Goal: Task Accomplishment & Management: Manage account settings

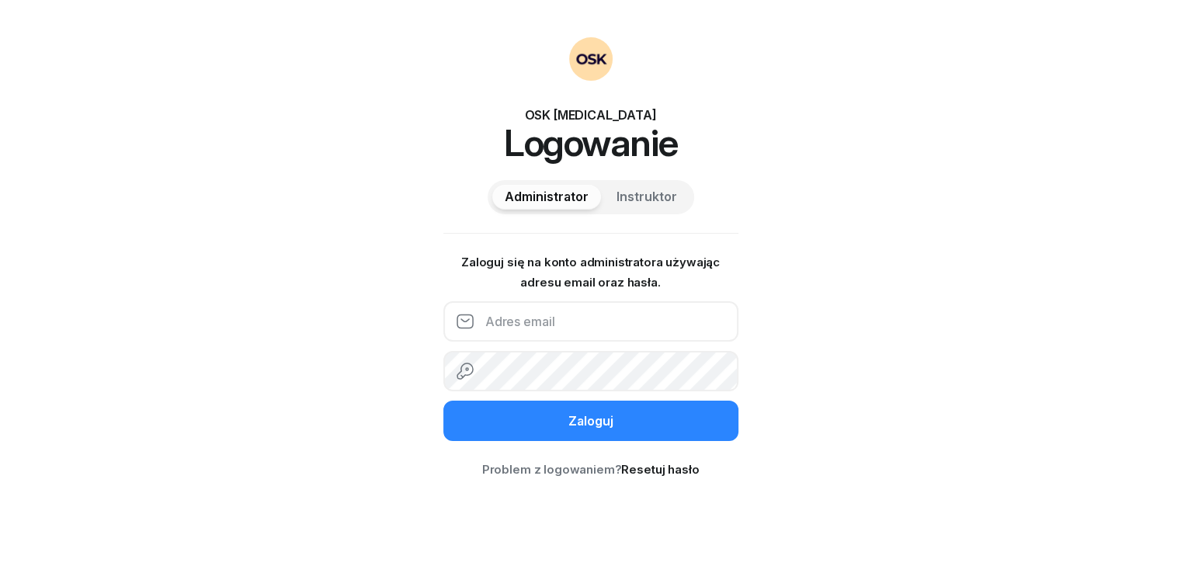
click at [562, 323] on input "email" at bounding box center [590, 321] width 295 height 40
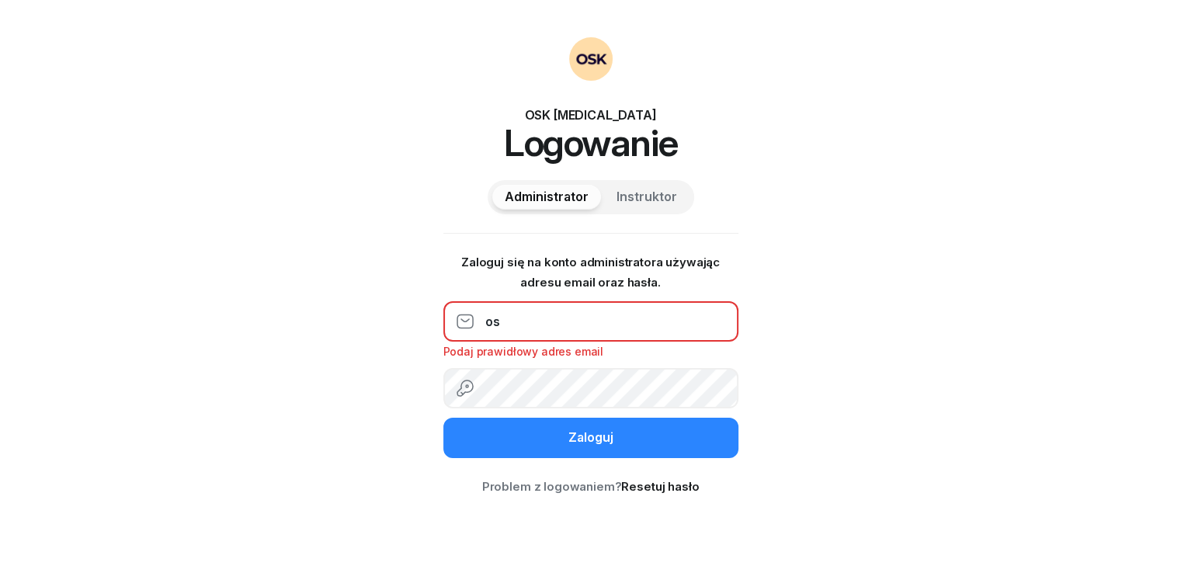
type input "[EMAIL_ADDRESS][DOMAIN_NAME]"
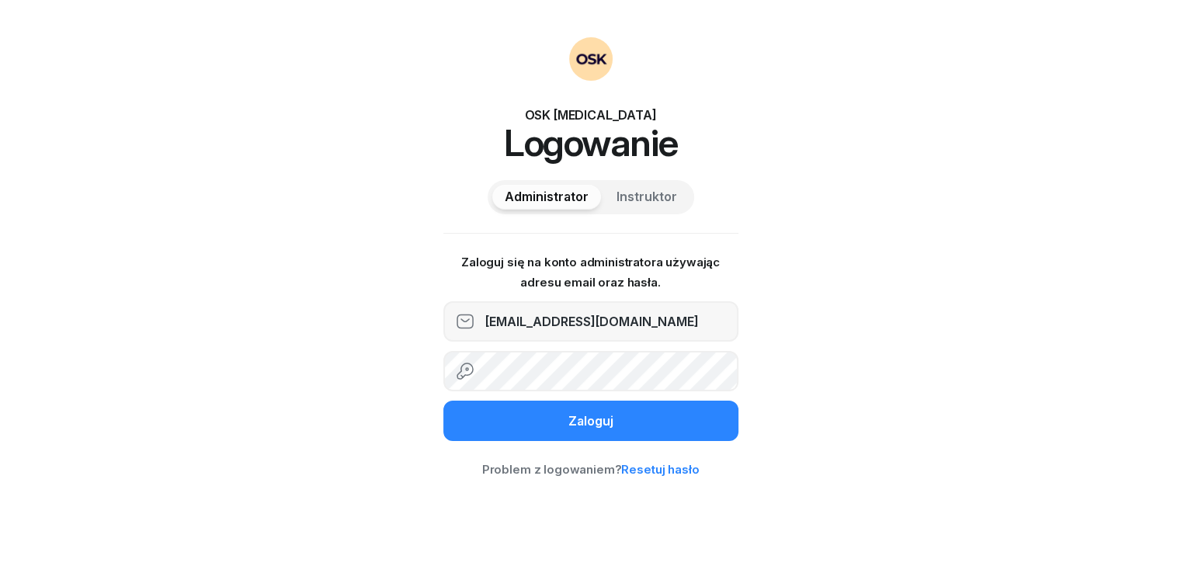
click at [658, 464] on link "Resetuj hasło" at bounding box center [660, 469] width 78 height 15
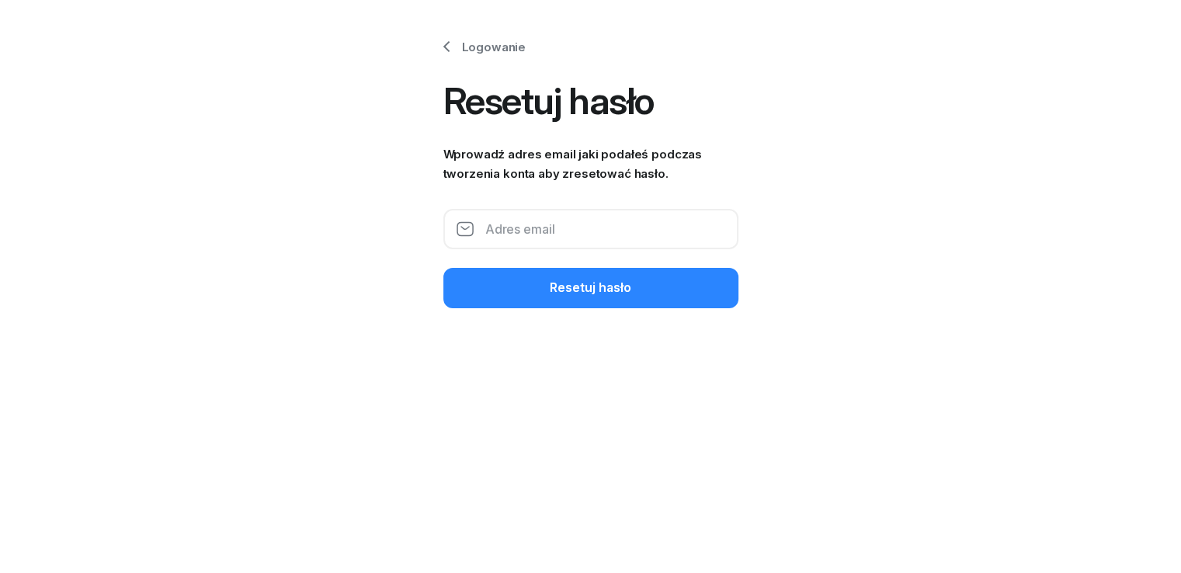
click at [536, 215] on input "email" at bounding box center [590, 229] width 295 height 40
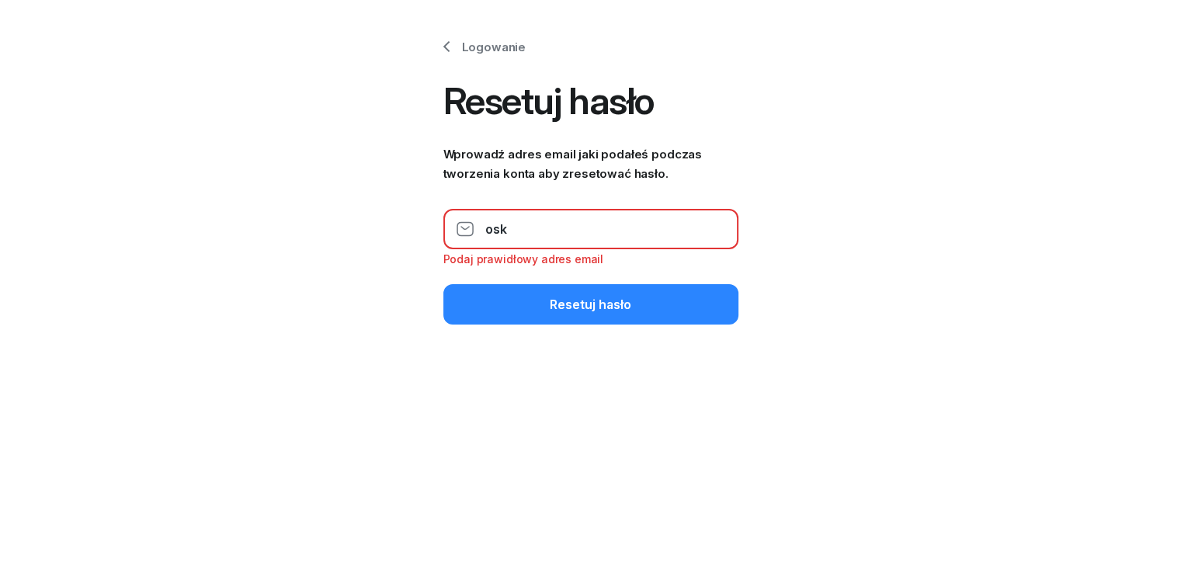
type input "[EMAIL_ADDRESS][DOMAIN_NAME]"
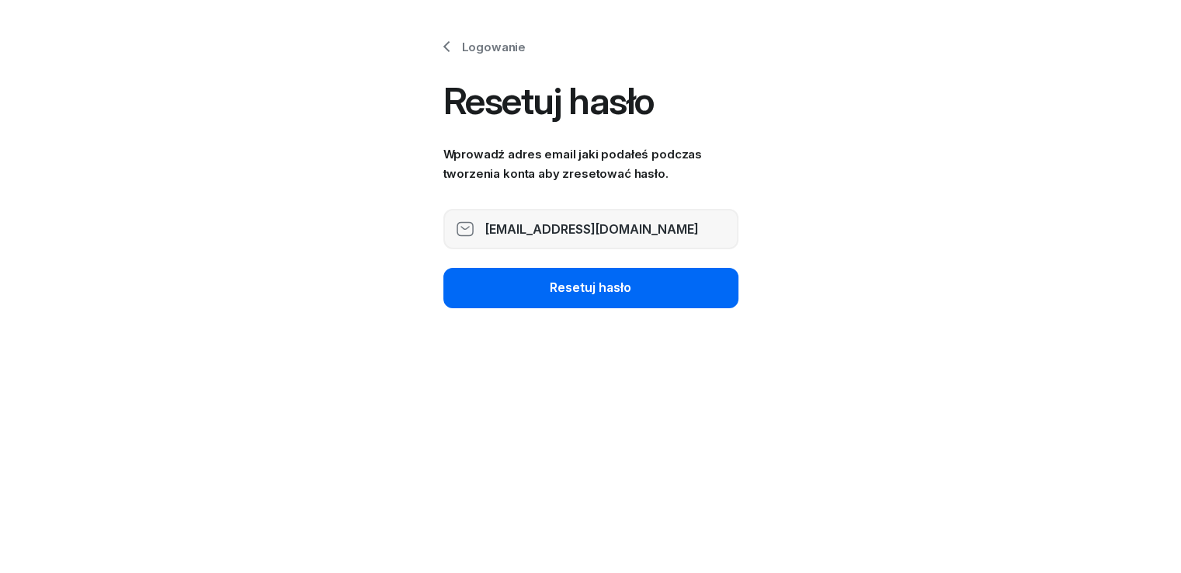
click at [544, 290] on button "Resetuj hasło" at bounding box center [590, 288] width 295 height 40
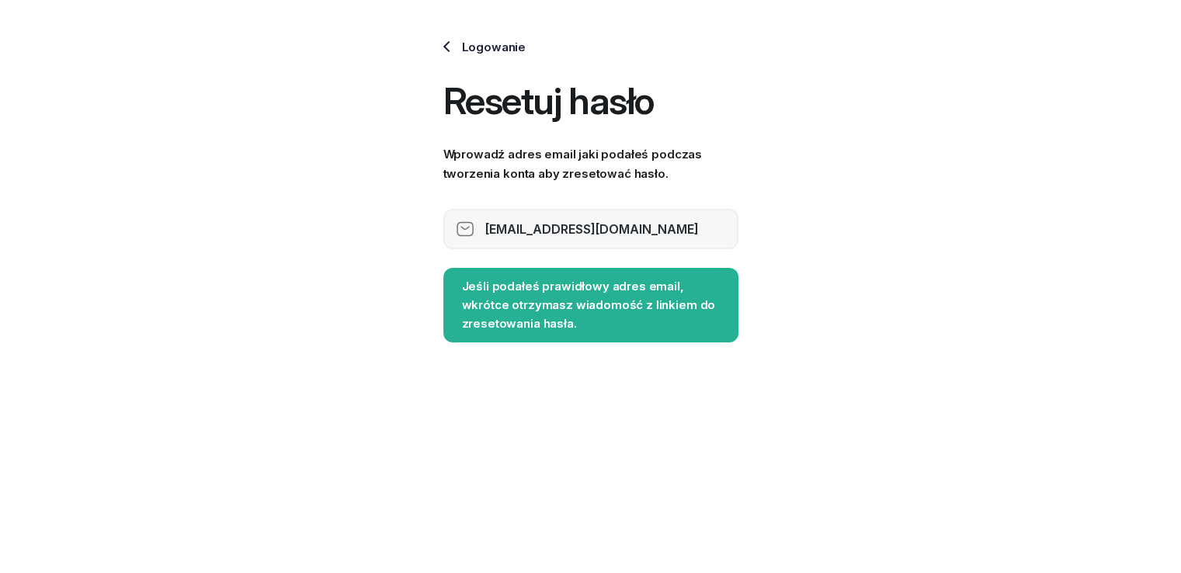
click at [461, 44] on link "Logowanie" at bounding box center [481, 47] width 89 height 20
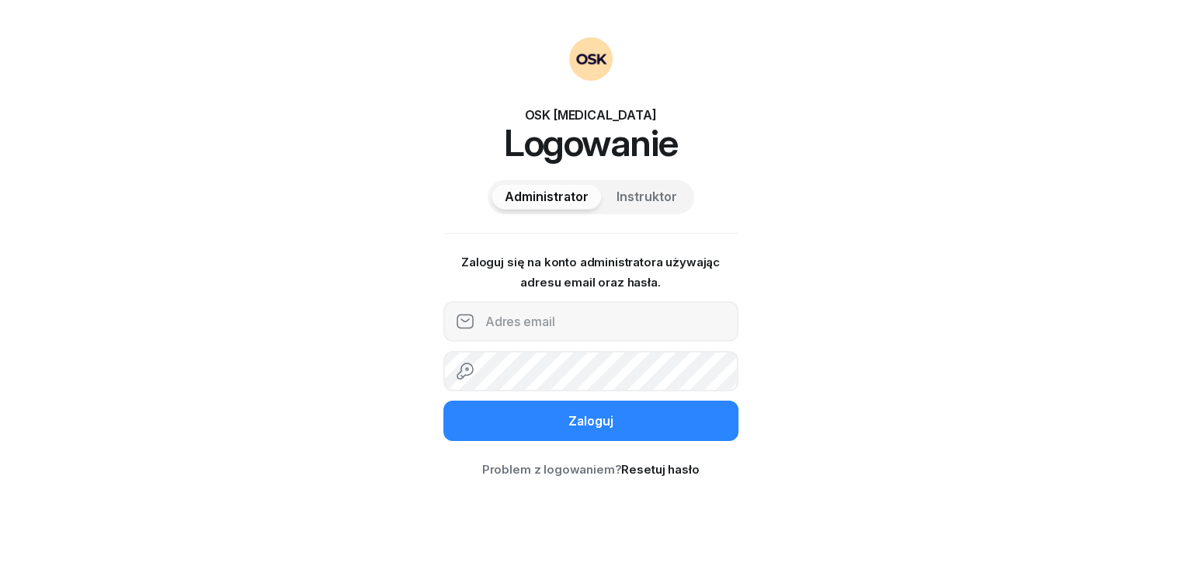
click at [645, 189] on span "Instruktor" at bounding box center [647, 197] width 61 height 20
click at [541, 198] on span "Administrator" at bounding box center [547, 197] width 84 height 20
click at [603, 327] on input "email" at bounding box center [590, 321] width 295 height 40
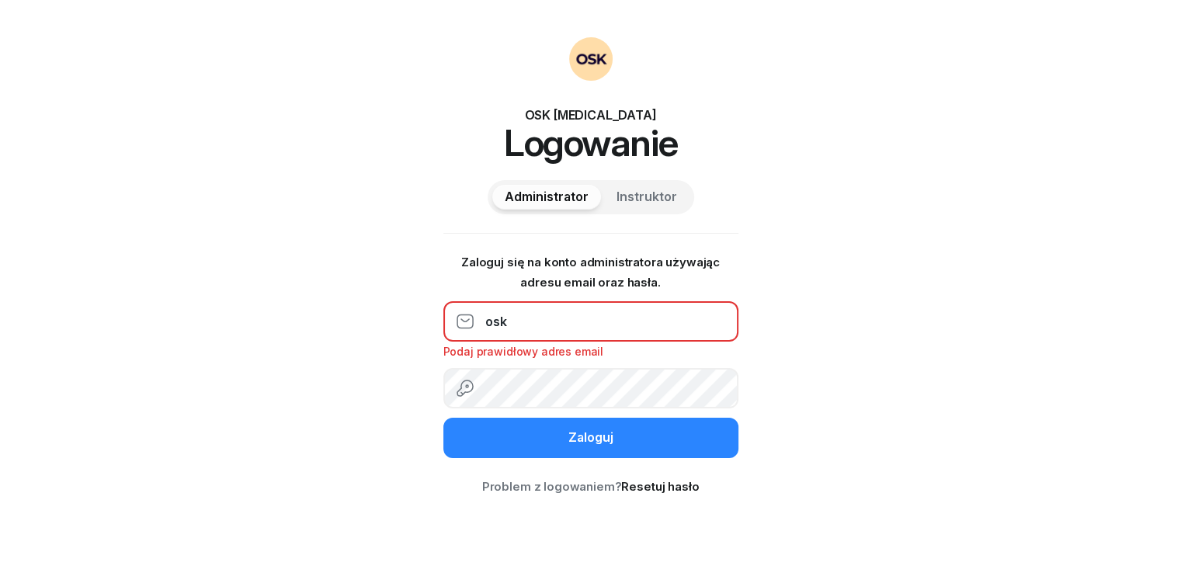
type input "[EMAIL_ADDRESS][DOMAIN_NAME]"
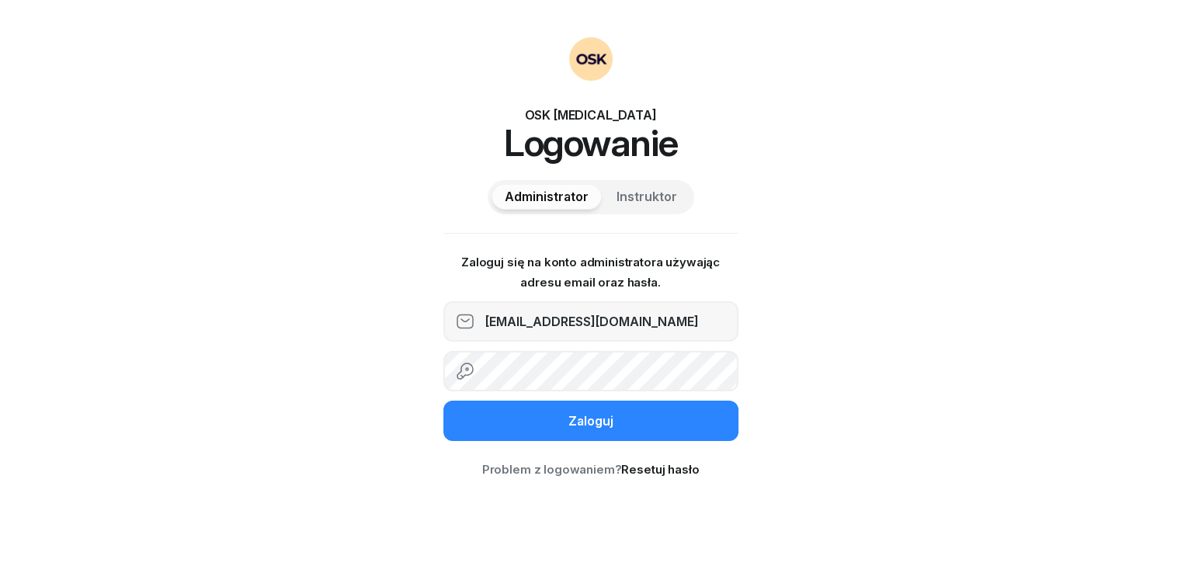
click at [443, 401] on button "Zaloguj" at bounding box center [590, 421] width 295 height 40
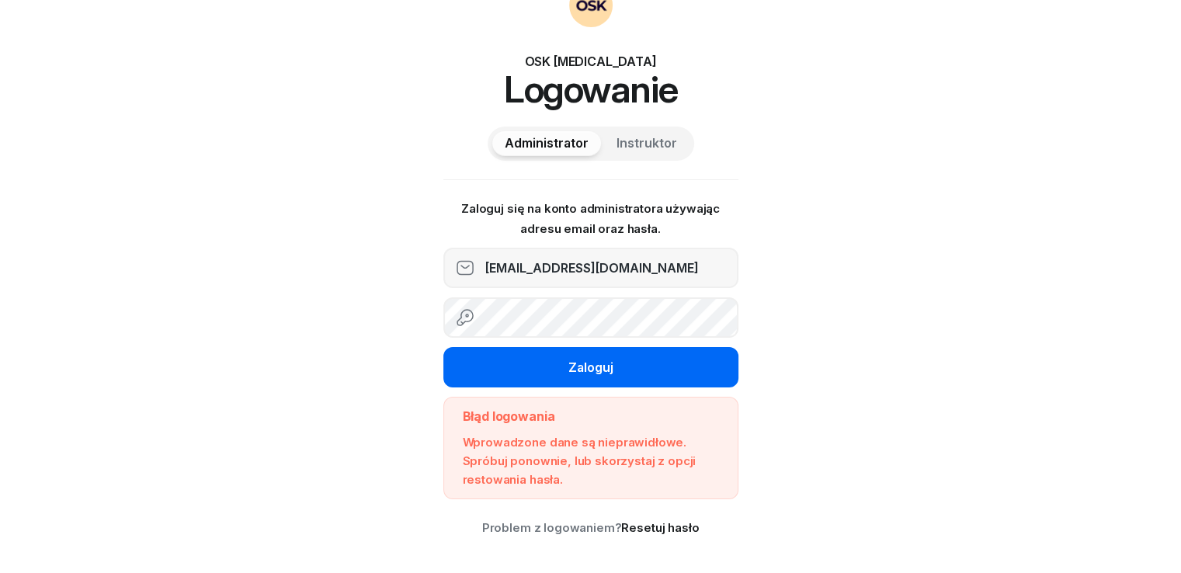
scroll to position [56, 0]
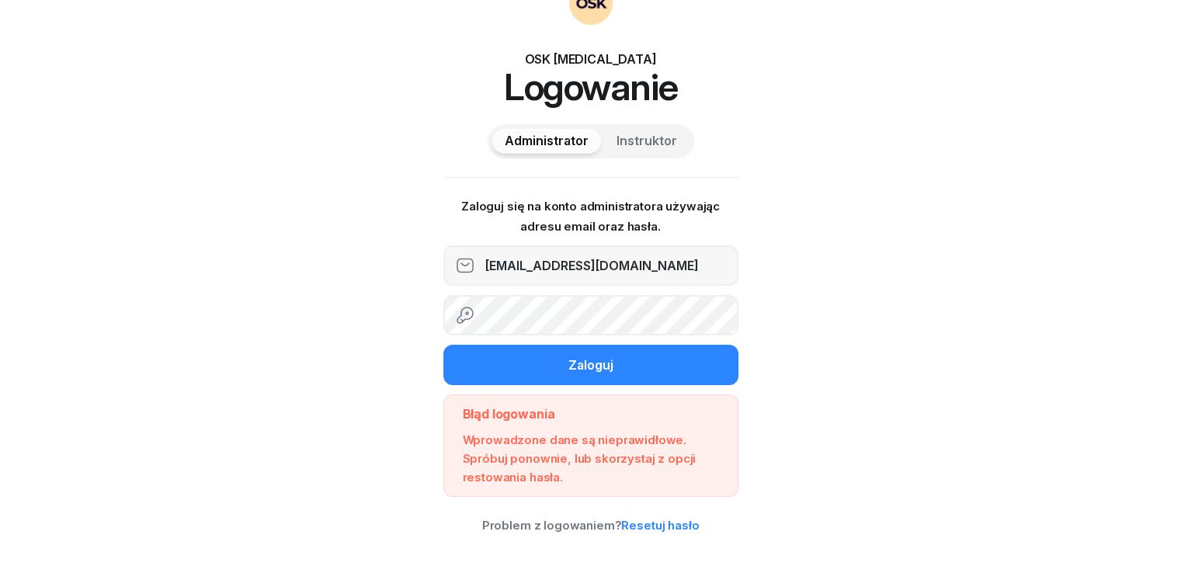
click at [666, 527] on link "Resetuj hasło" at bounding box center [660, 525] width 78 height 15
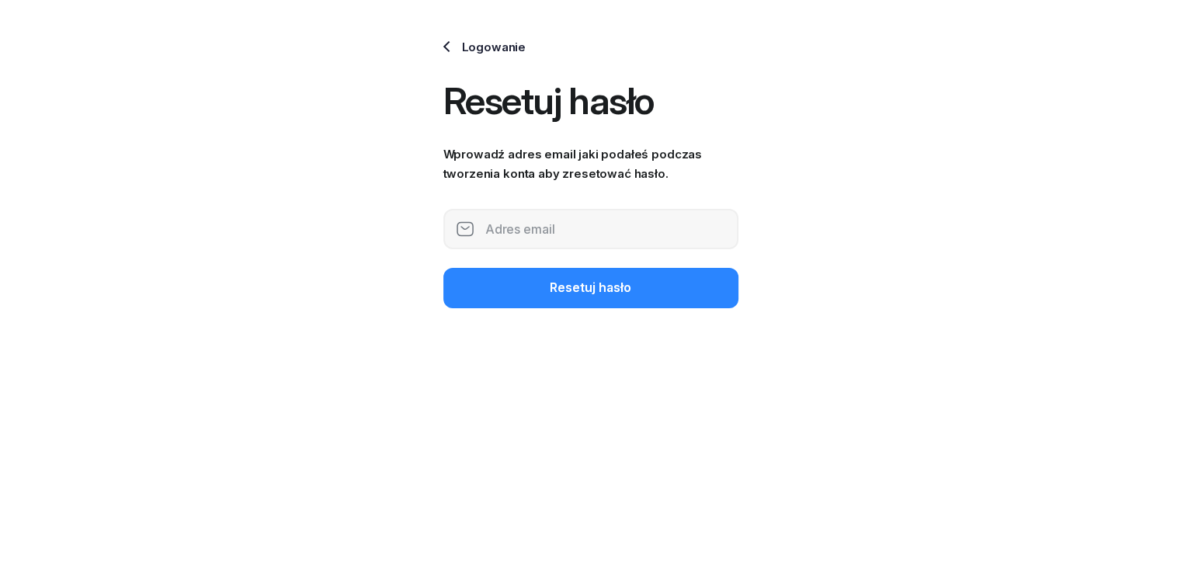
click at [472, 47] on link "Logowanie" at bounding box center [481, 47] width 89 height 20
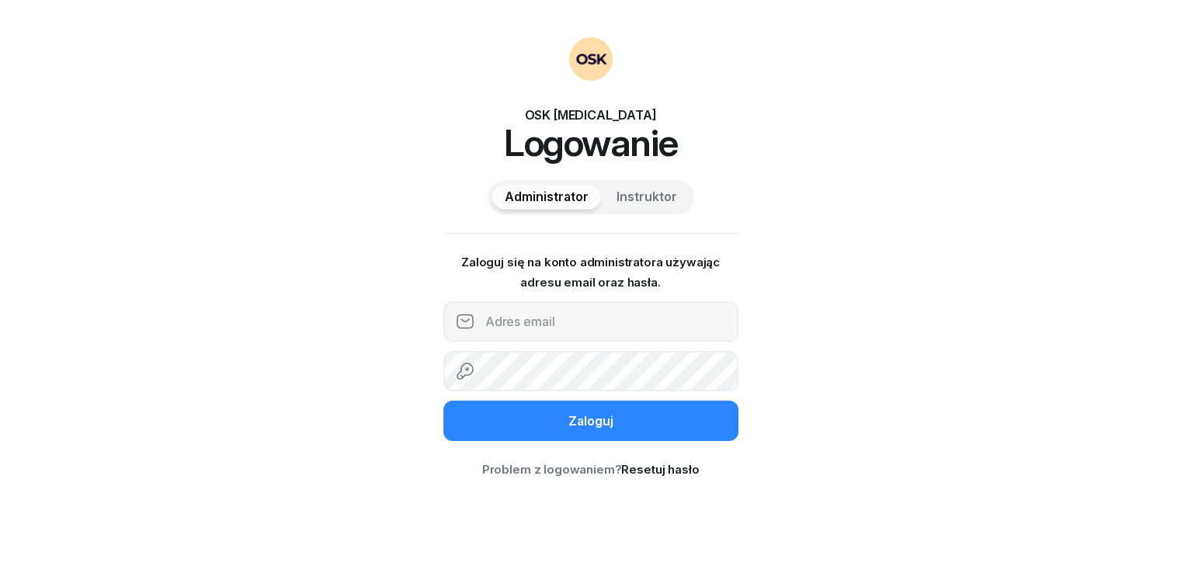
click at [618, 146] on h1 "Logowanie" at bounding box center [590, 142] width 295 height 37
drag, startPoint x: 546, startPoint y: 121, endPoint x: 662, endPoint y: 113, distance: 116.8
click at [679, 122] on div "OSK [MEDICAL_DATA] Logowanie Administrator Instruktor" at bounding box center [590, 125] width 295 height 177
click at [613, 106] on div "OSK [MEDICAL_DATA]" at bounding box center [590, 115] width 295 height 19
click at [592, 328] on input "email" at bounding box center [590, 321] width 295 height 40
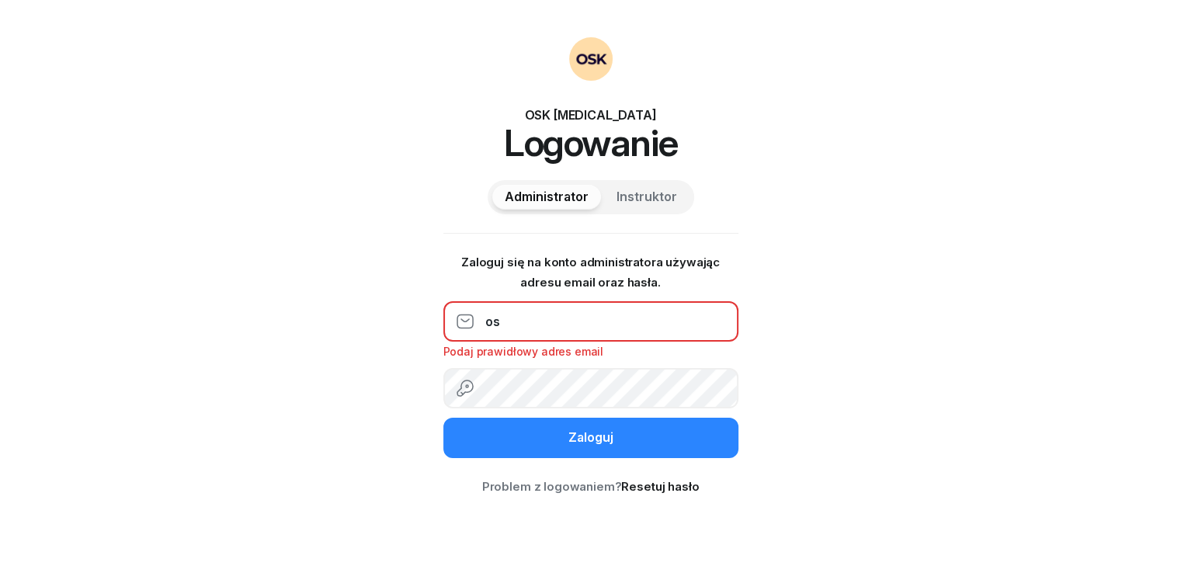
type input "[EMAIL_ADDRESS][DOMAIN_NAME]"
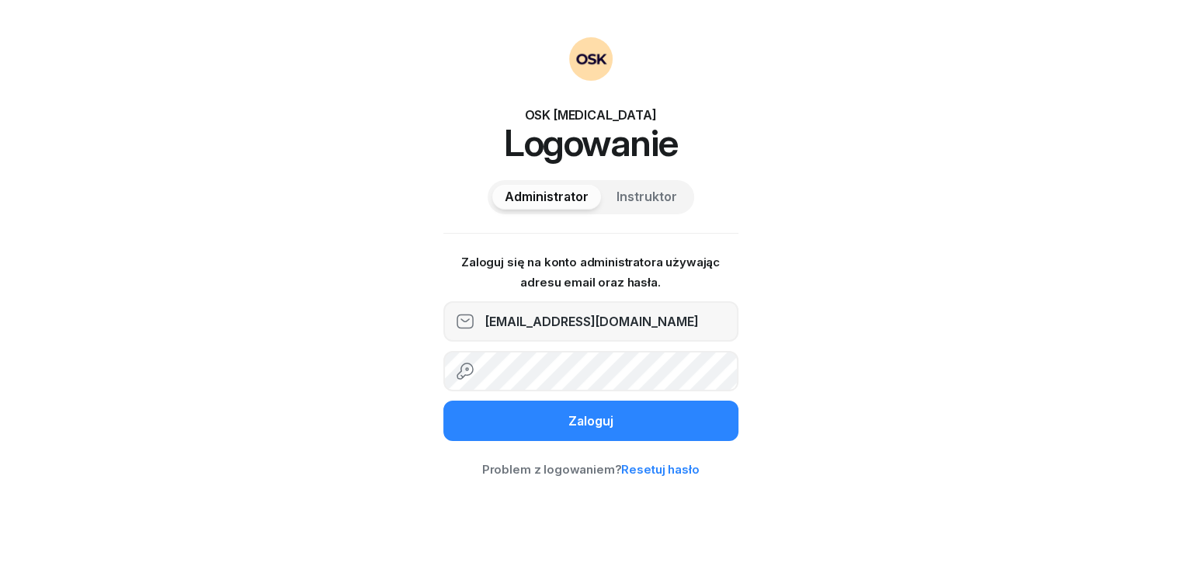
click at [649, 470] on link "Resetuj hasło" at bounding box center [660, 469] width 78 height 15
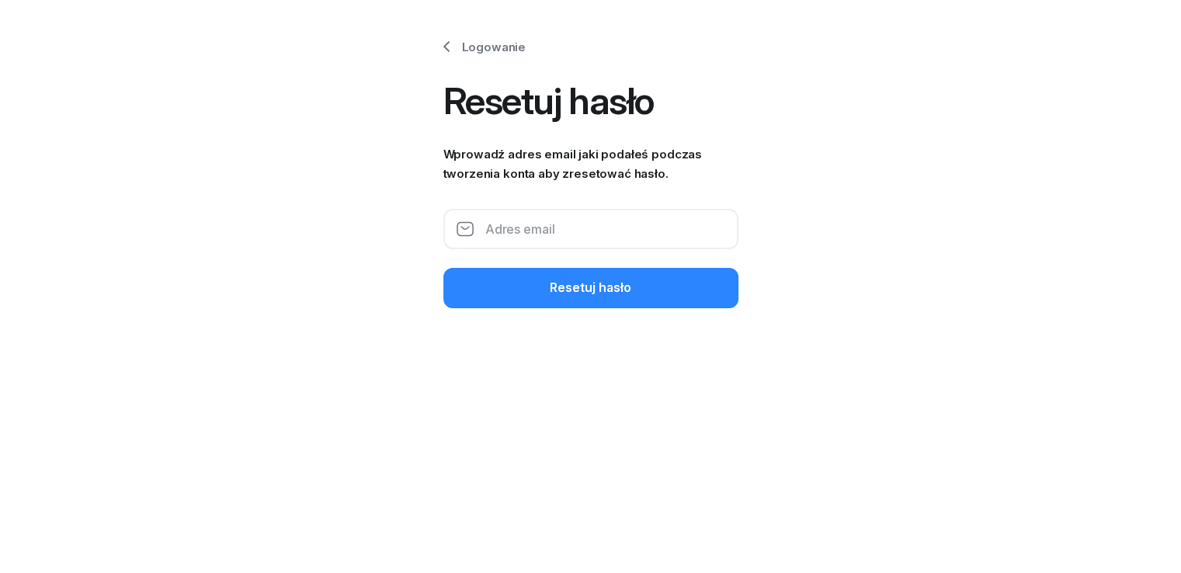
click at [530, 245] on input "email" at bounding box center [590, 229] width 295 height 40
click at [532, 228] on input "email" at bounding box center [590, 229] width 295 height 40
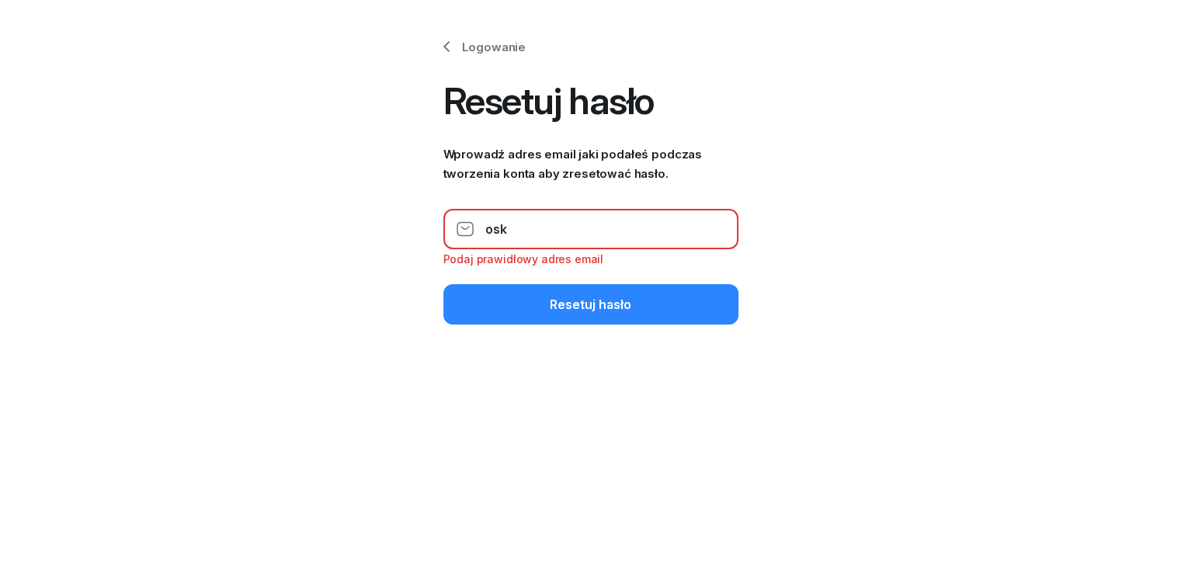
type input "[EMAIL_ADDRESS][DOMAIN_NAME]"
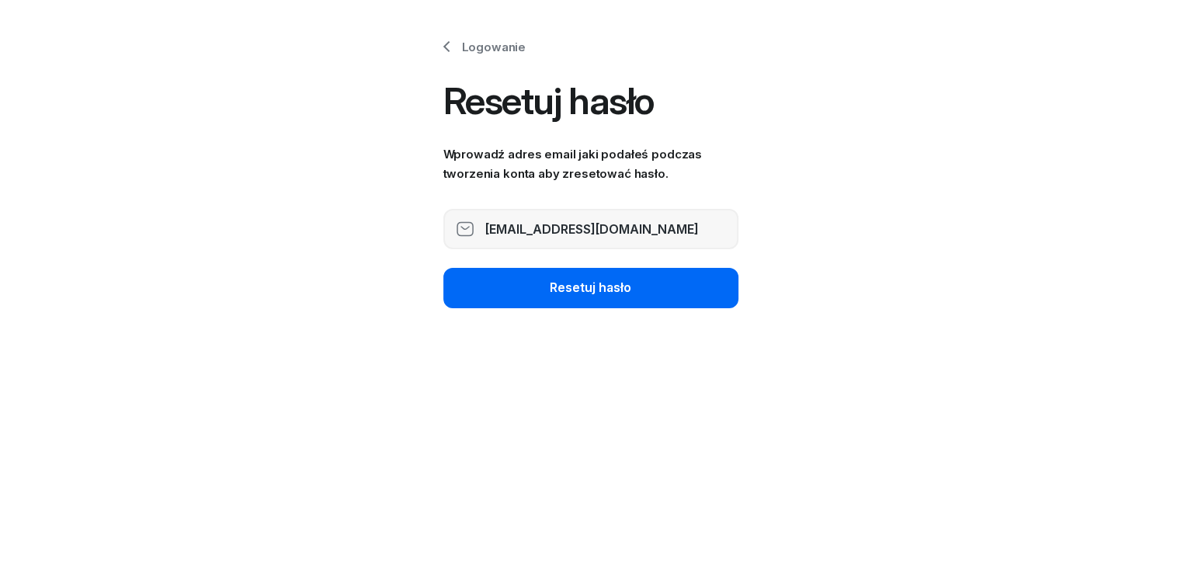
click at [549, 290] on button "Resetuj hasło" at bounding box center [590, 288] width 295 height 40
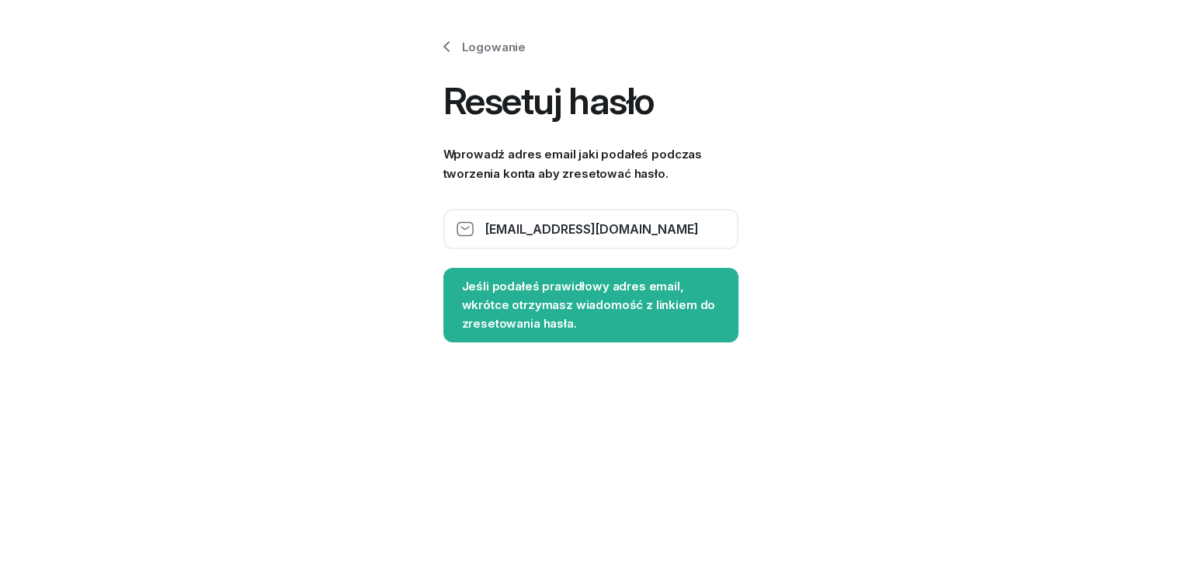
drag, startPoint x: 634, startPoint y: 222, endPoint x: 0, endPoint y: 228, distance: 634.5
click at [0, 228] on div "Logowanie Resetuj hasło Wprowadź adres email jaki podałeś podczas tworzenia kon…" at bounding box center [590, 286] width 1181 height 573
click at [721, 231] on input "[EMAIL_ADDRESS][DOMAIN_NAME]" at bounding box center [590, 229] width 295 height 40
click at [453, 40] on icon at bounding box center [446, 46] width 19 height 19
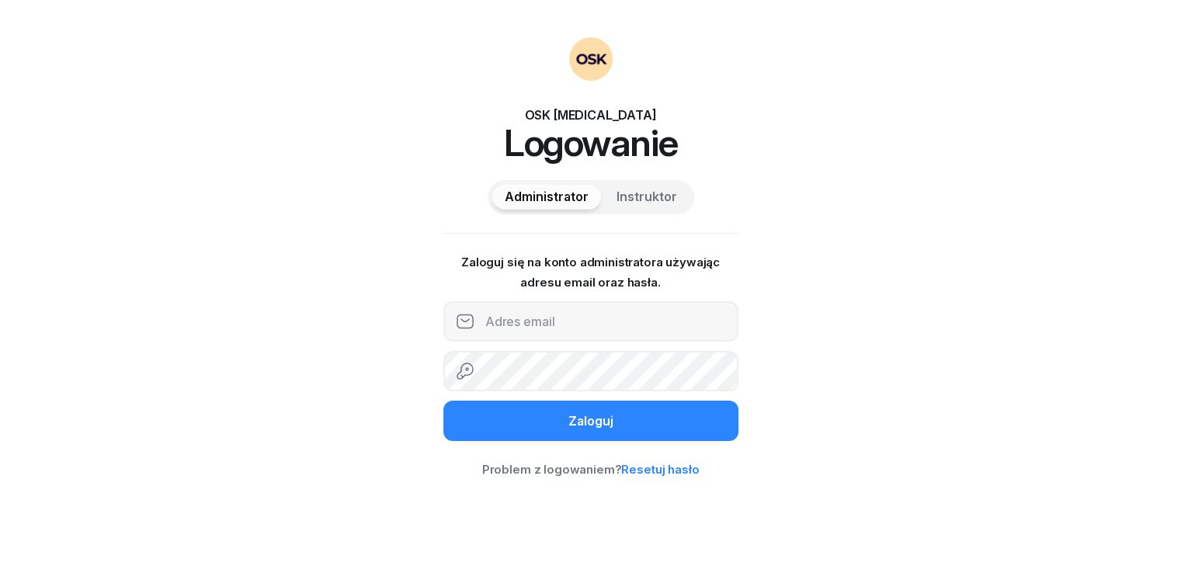
click at [665, 467] on link "Resetuj hasło" at bounding box center [660, 469] width 78 height 15
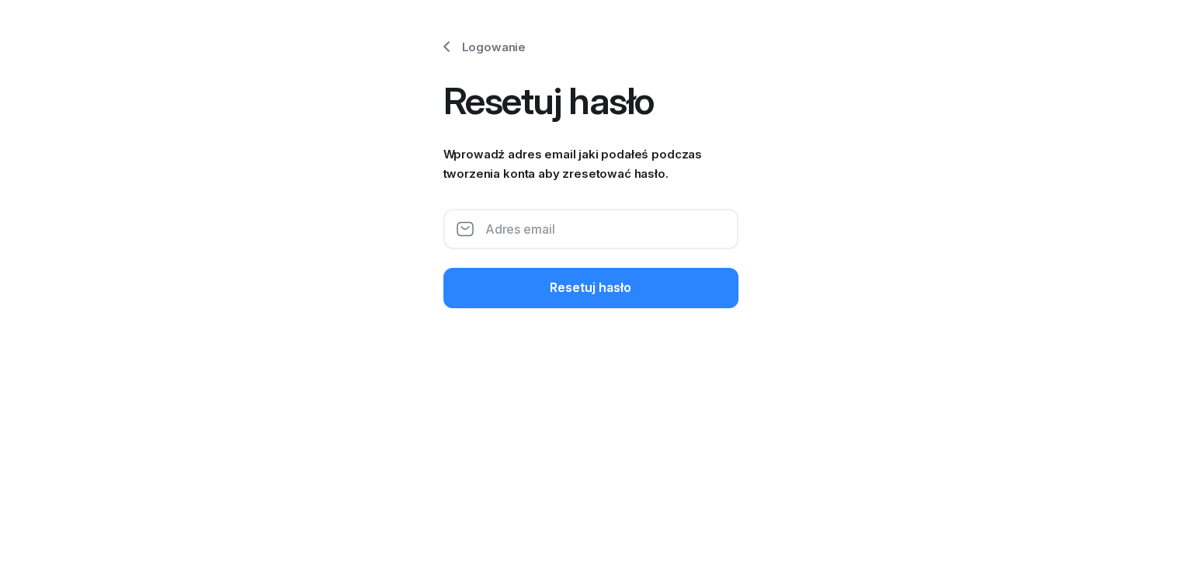
click at [542, 230] on input "email" at bounding box center [590, 229] width 295 height 40
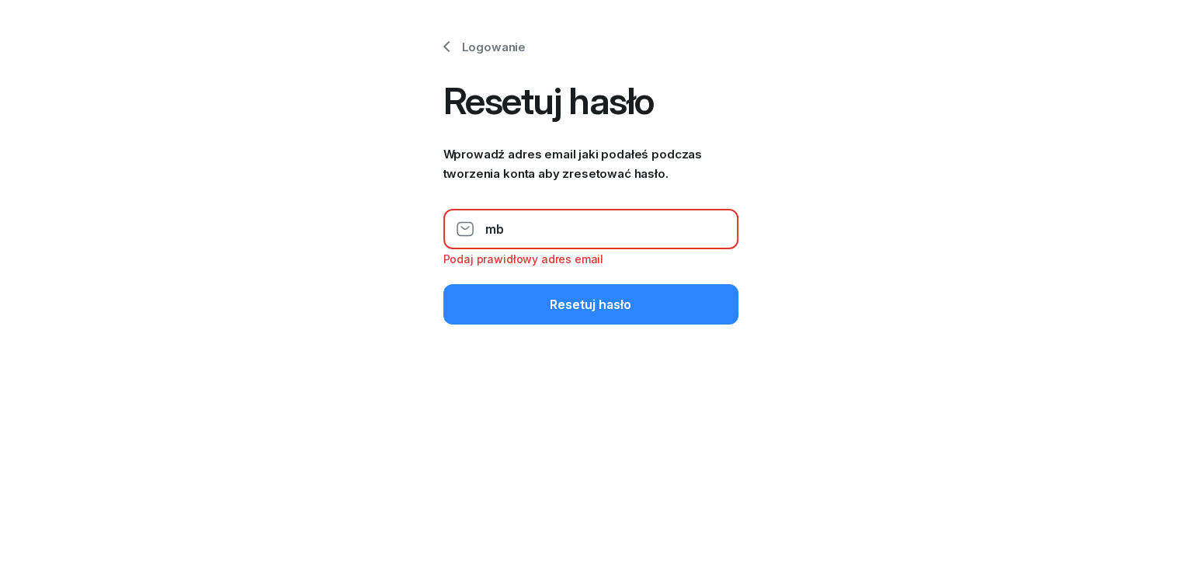
type input "mbanatkiewicz@gmail.com"
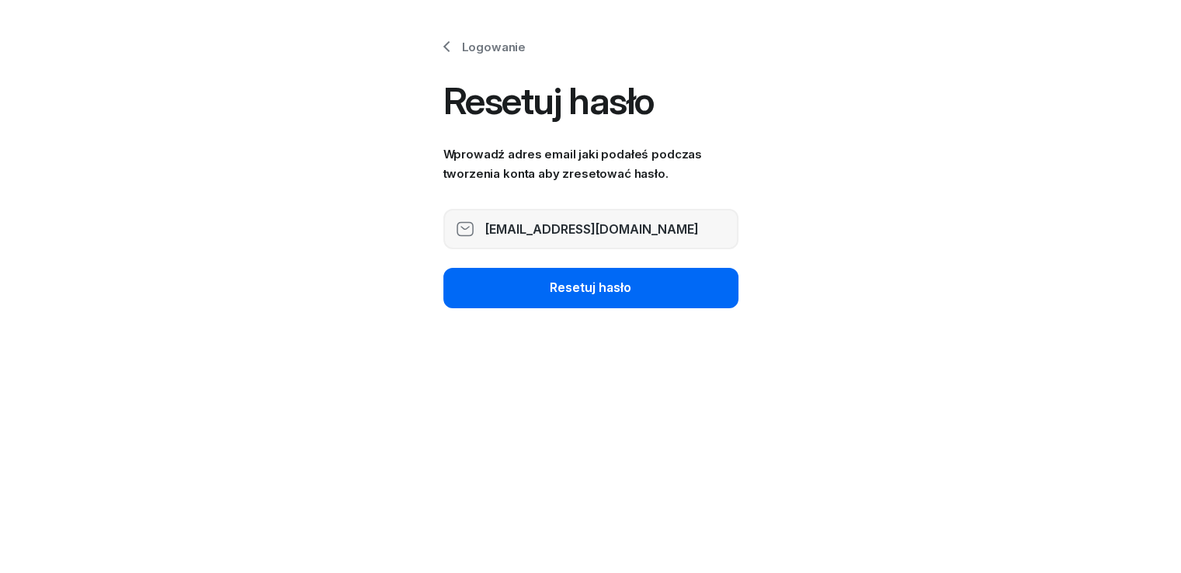
click at [550, 291] on div "Resetuj hasło" at bounding box center [591, 288] width 82 height 20
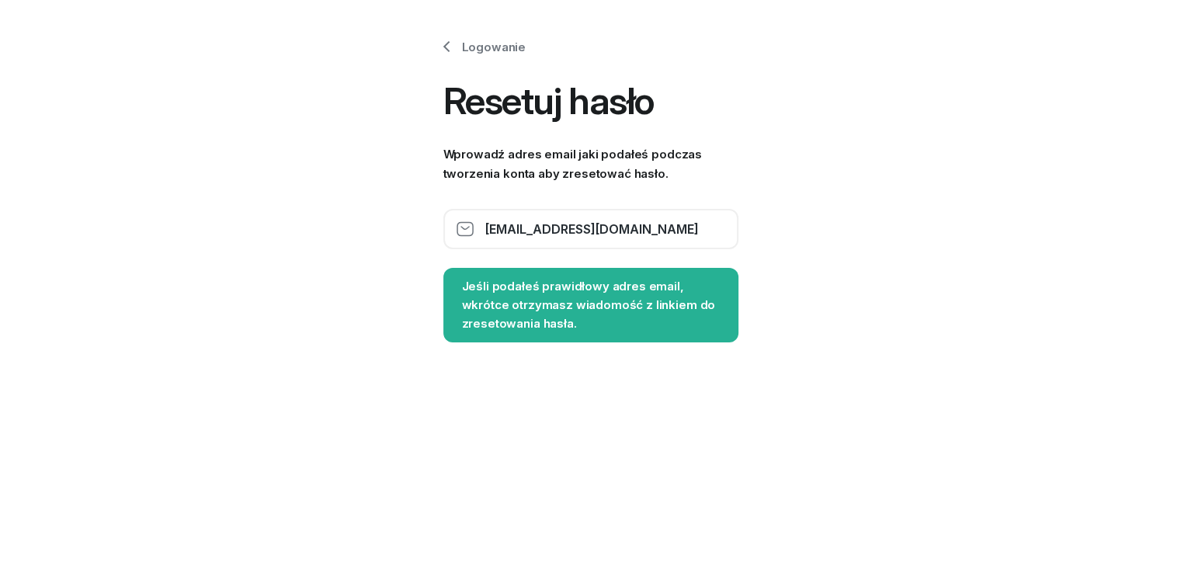
drag, startPoint x: 667, startPoint y: 230, endPoint x: 0, endPoint y: 230, distance: 667.1
click at [0, 230] on div "Logowanie Resetuj hasło Wprowadź adres email jaki podałeś podczas tworzenia kon…" at bounding box center [590, 286] width 1181 height 573
click at [484, 43] on link "Logowanie" at bounding box center [481, 47] width 89 height 20
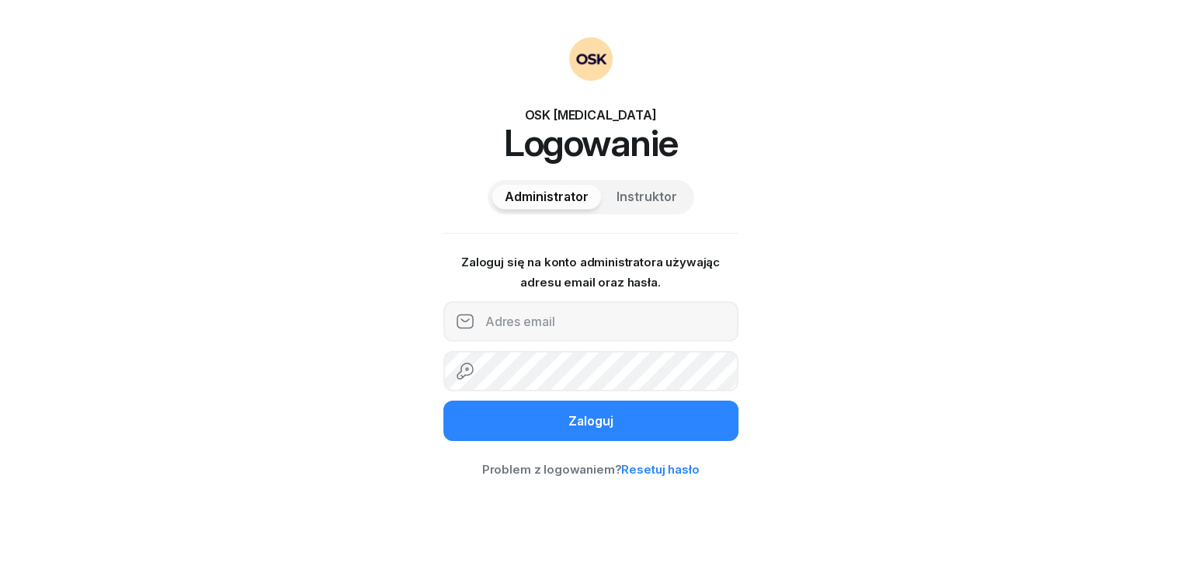
click at [655, 476] on link "Resetuj hasło" at bounding box center [660, 469] width 78 height 15
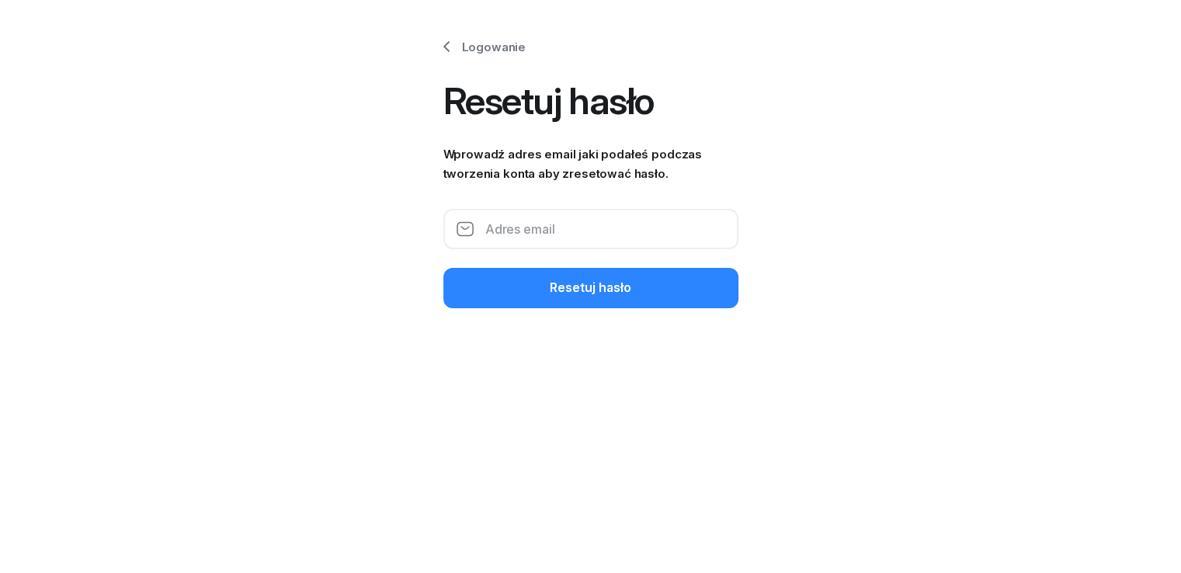
click at [519, 237] on input "email" at bounding box center [590, 229] width 295 height 40
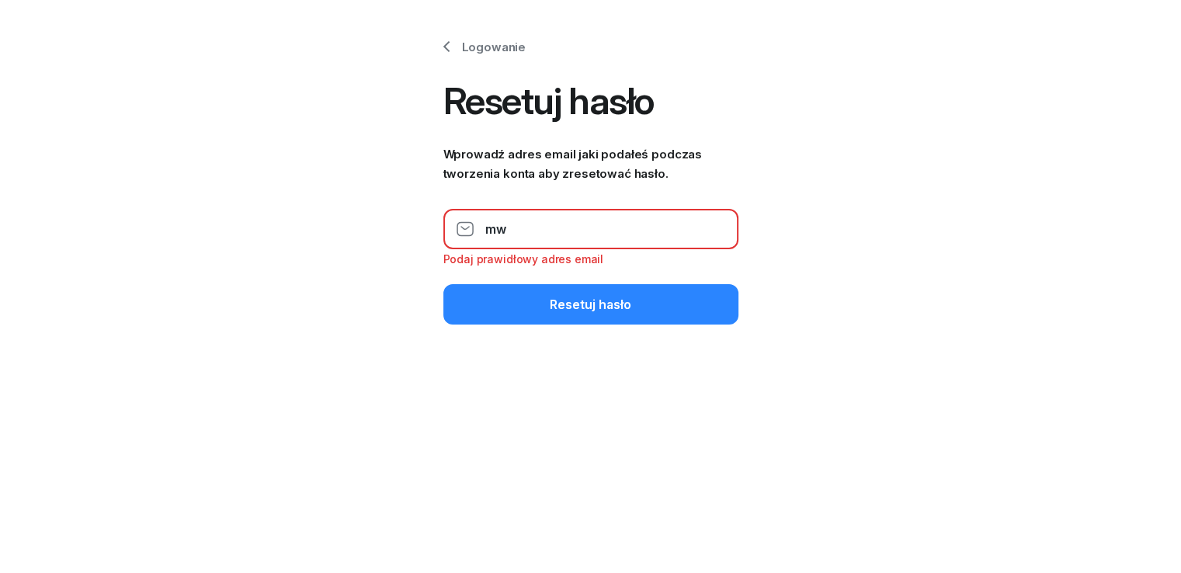
type input "mwojcik09@gmail.com"
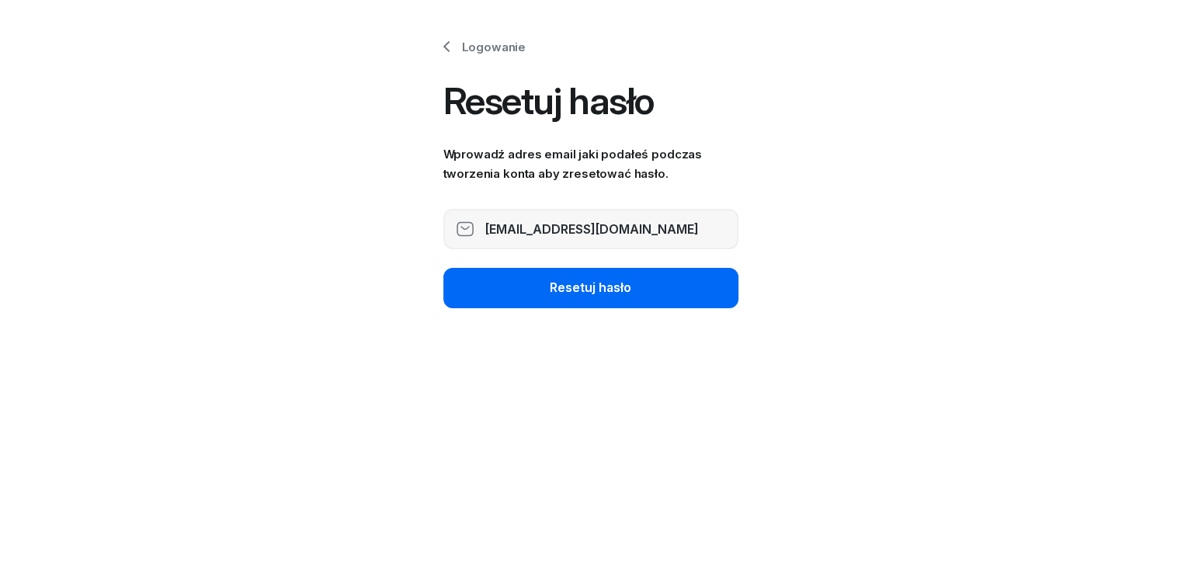
click at [547, 280] on button "Resetuj hasło" at bounding box center [590, 288] width 295 height 40
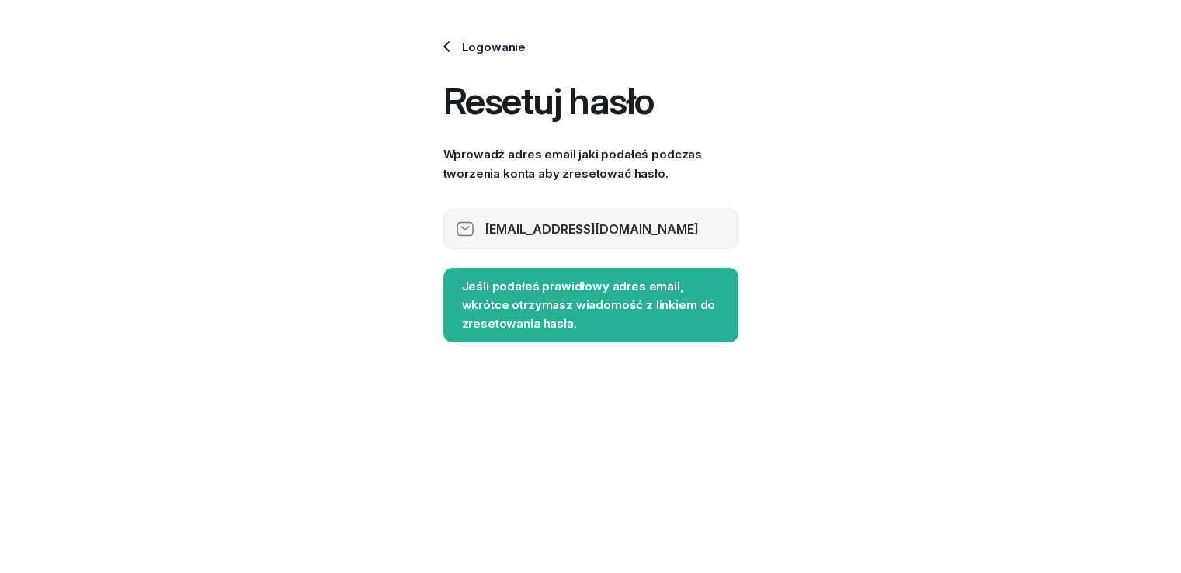
click at [458, 50] on link "Logowanie" at bounding box center [481, 47] width 89 height 20
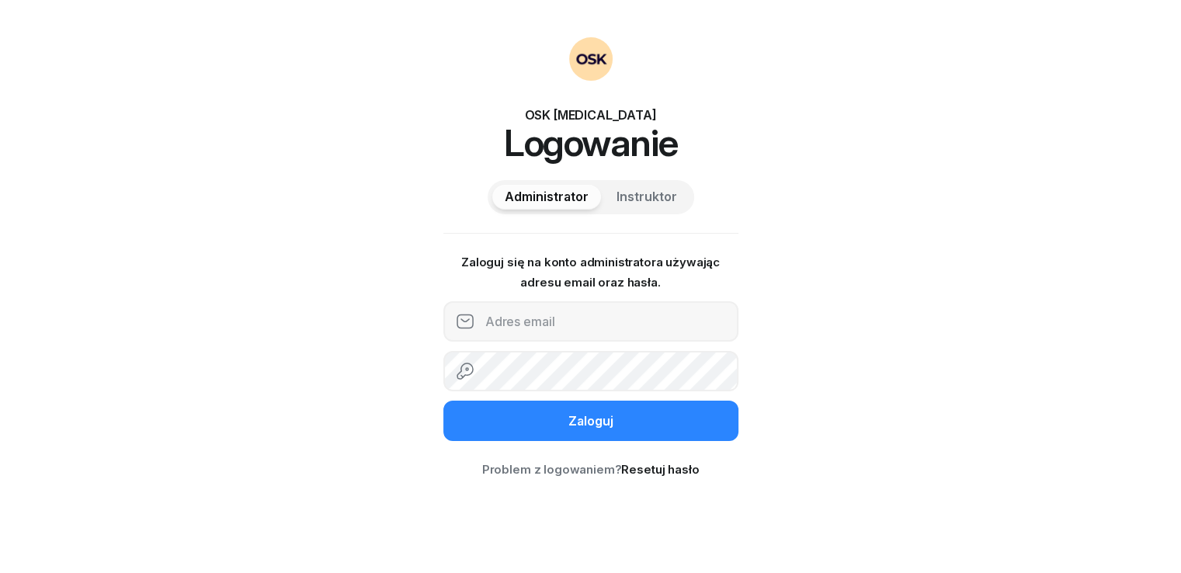
click at [645, 193] on span "Instruktor" at bounding box center [647, 197] width 61 height 20
click at [554, 205] on span "Administrator" at bounding box center [547, 197] width 84 height 20
click at [631, 196] on span "Instruktor" at bounding box center [647, 197] width 61 height 20
click at [554, 200] on span "Administrator" at bounding box center [547, 197] width 84 height 20
click at [638, 185] on button "Instruktor" at bounding box center [646, 197] width 85 height 25
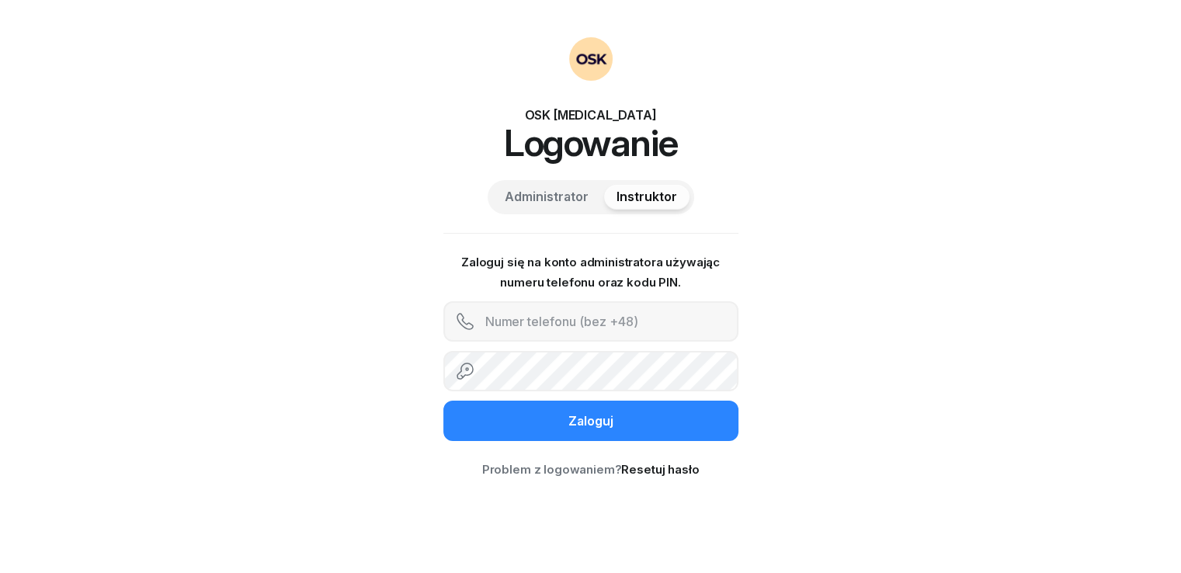
click at [559, 189] on span "Administrator" at bounding box center [547, 197] width 84 height 20
